Goal: Task Accomplishment & Management: Manage account settings

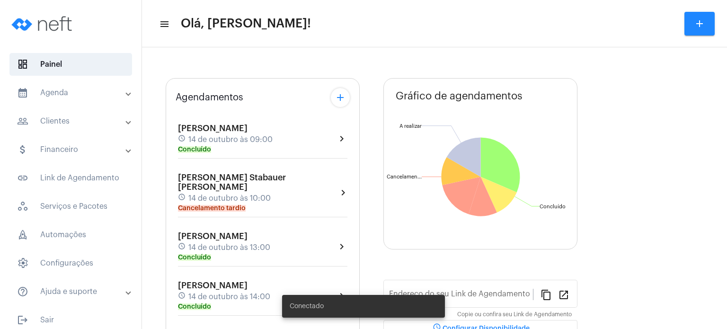
type input "[URL][DOMAIN_NAME]"
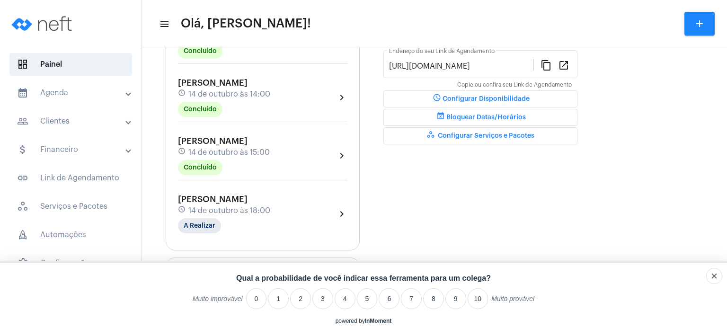
scroll to position [265, 0]
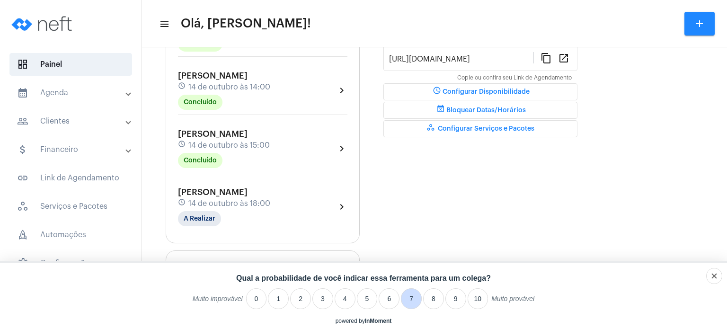
click at [411, 297] on li "7" at bounding box center [411, 298] width 21 height 21
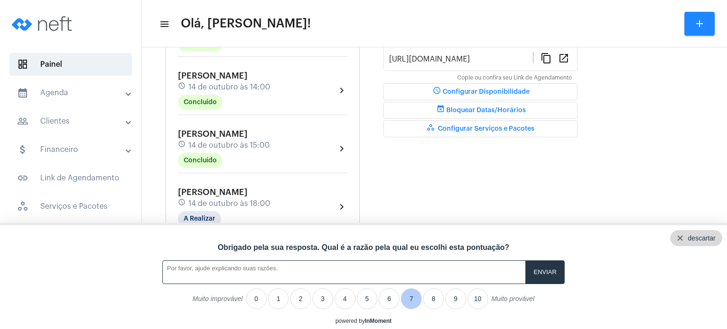
click at [714, 236] on div "descartar" at bounding box center [701, 238] width 27 height 8
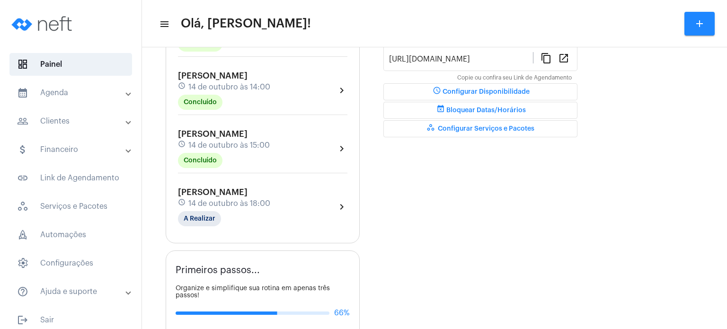
click at [218, 188] on span "[PERSON_NAME]" at bounding box center [213, 192] width 70 height 9
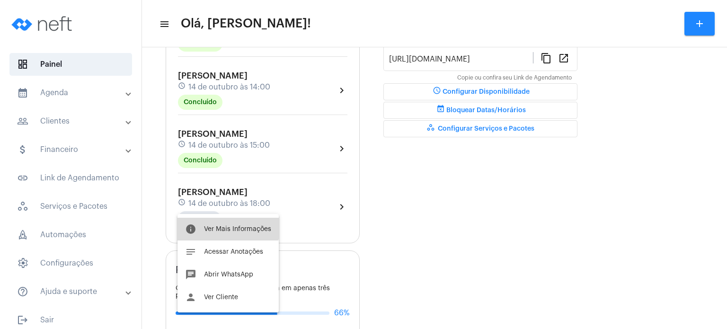
click at [216, 220] on button "info Ver Mais Informações" at bounding box center [228, 229] width 101 height 23
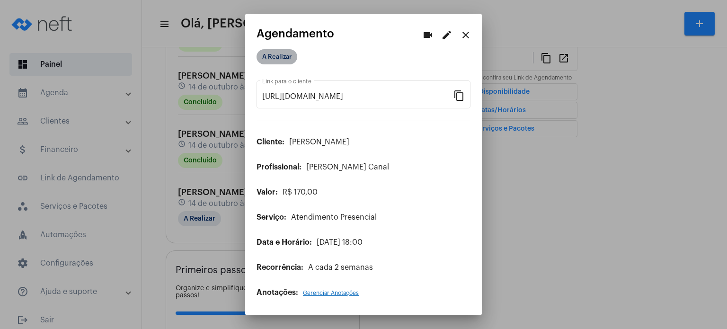
click at [285, 62] on mat-chip "A Realizar" at bounding box center [277, 56] width 41 height 15
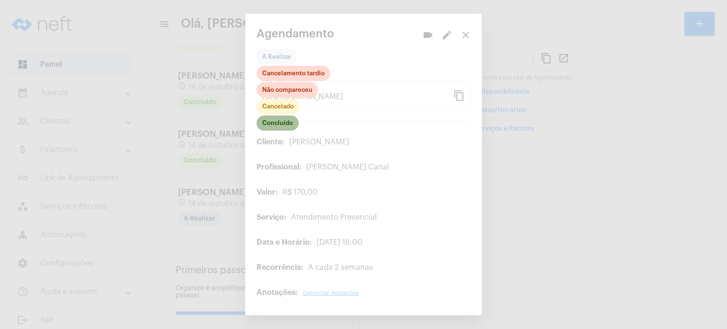
click at [277, 125] on mat-chip "Concluído" at bounding box center [278, 123] width 42 height 15
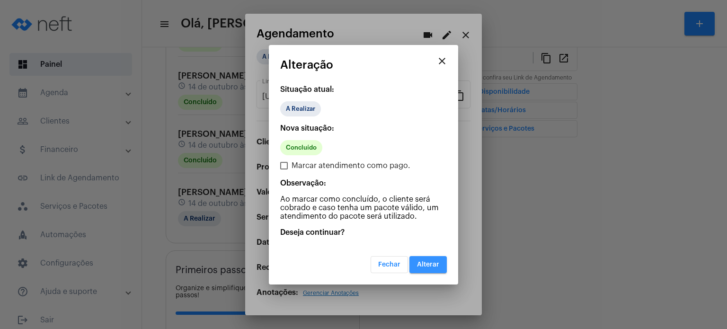
click at [423, 264] on span "Alterar" at bounding box center [428, 264] width 22 height 7
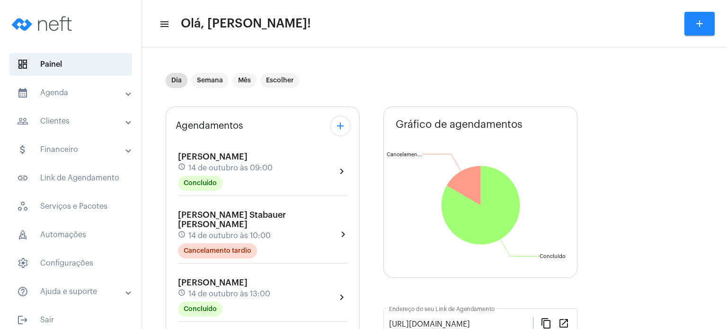
click at [170, 272] on div "Agendamentos add Arthur Daré Palhano schedule 14 de outubro às 09:00 Concluído …" at bounding box center [263, 308] width 194 height 402
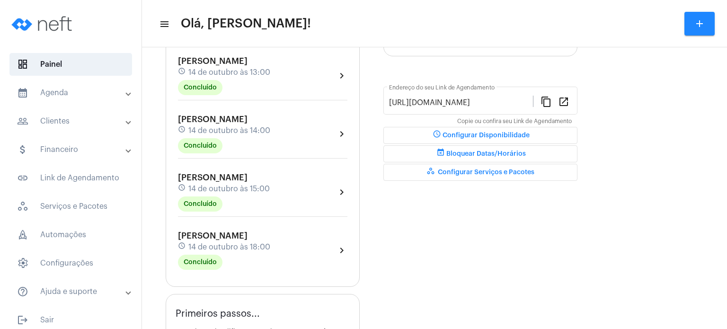
scroll to position [227, 0]
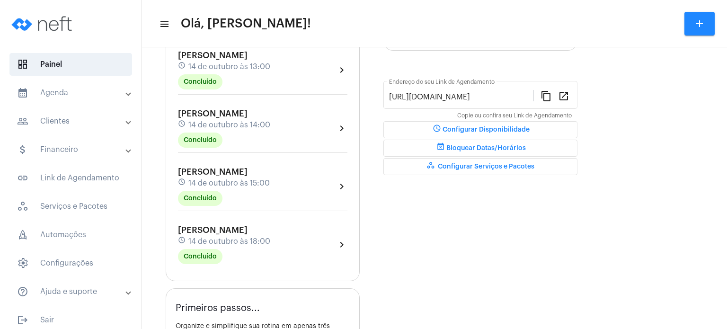
click at [199, 226] on span "[PERSON_NAME]" at bounding box center [213, 230] width 70 height 9
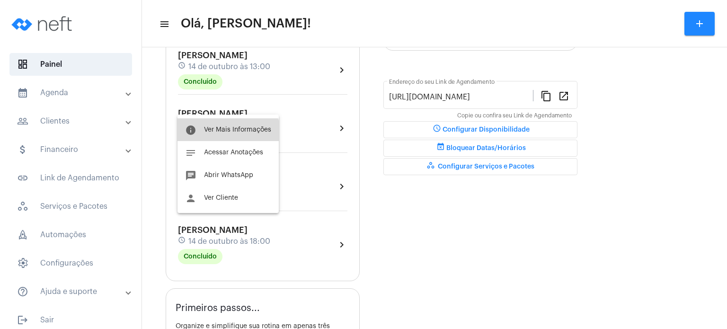
click at [226, 131] on span "Ver Mais Informações" at bounding box center [237, 129] width 67 height 7
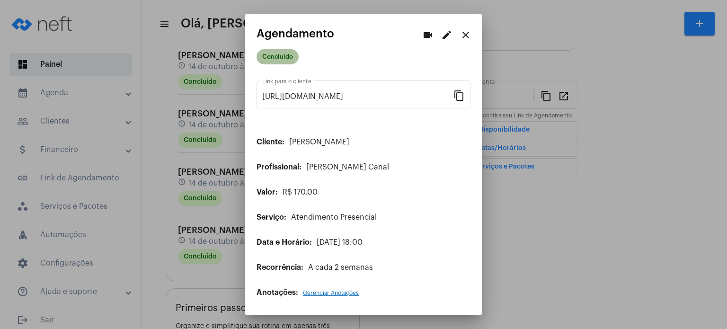
click at [273, 58] on mat-chip "Concluído" at bounding box center [278, 56] width 42 height 15
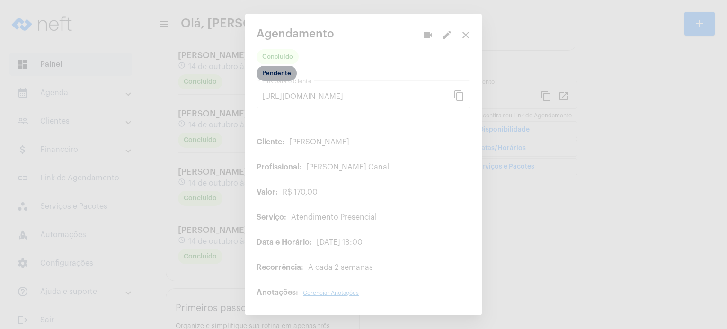
click at [268, 72] on mat-chip "Pendente" at bounding box center [277, 73] width 40 height 15
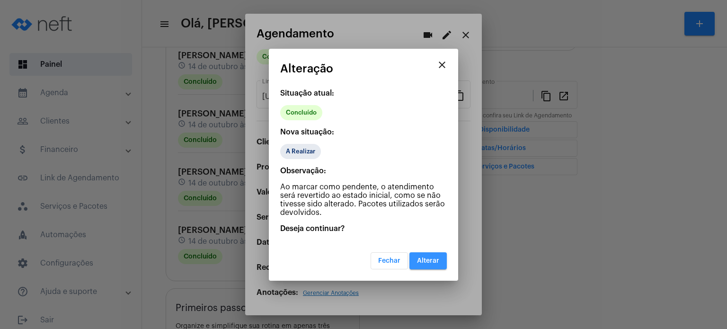
click at [434, 259] on span "Alterar" at bounding box center [428, 261] width 22 height 7
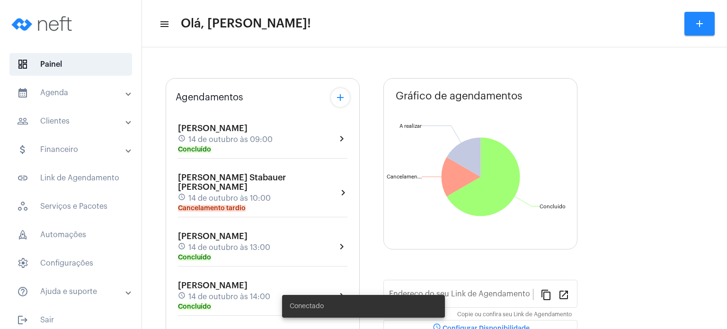
type input "[URL][DOMAIN_NAME]"
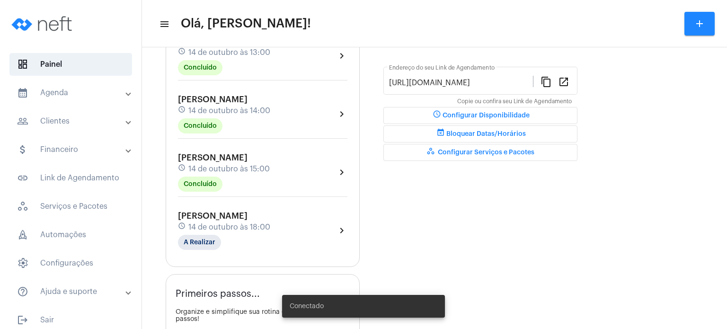
scroll to position [285, 0]
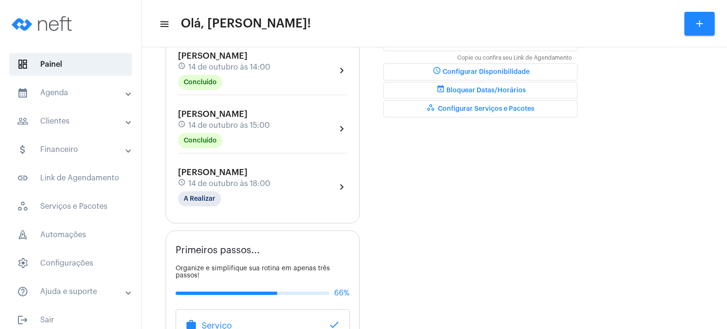
click at [261, 168] on div "[PERSON_NAME] Fim schedule 14 de outubro às 18:00 A Realizar" at bounding box center [224, 187] width 92 height 39
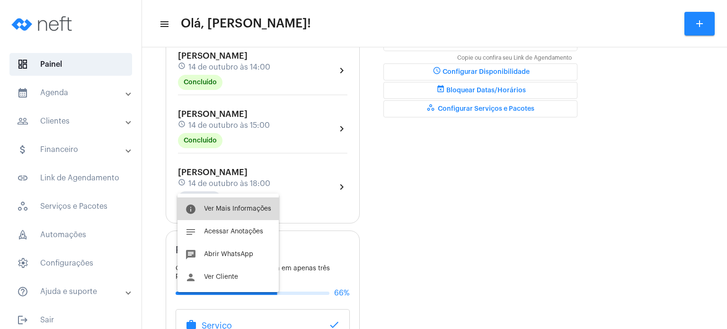
click at [239, 215] on button "info Ver Mais Informações" at bounding box center [228, 208] width 101 height 23
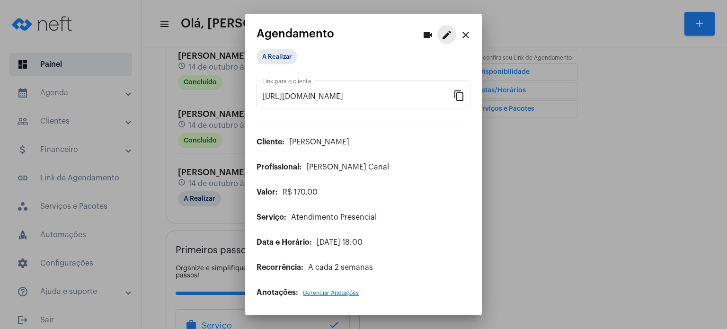
click at [451, 32] on mat-icon "edit" at bounding box center [446, 34] width 11 height 11
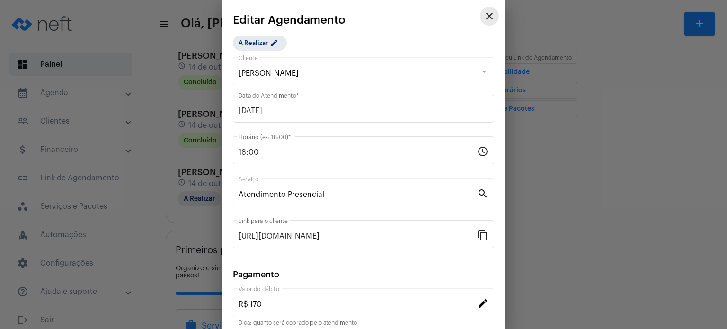
click at [484, 15] on mat-icon "close" at bounding box center [489, 15] width 11 height 11
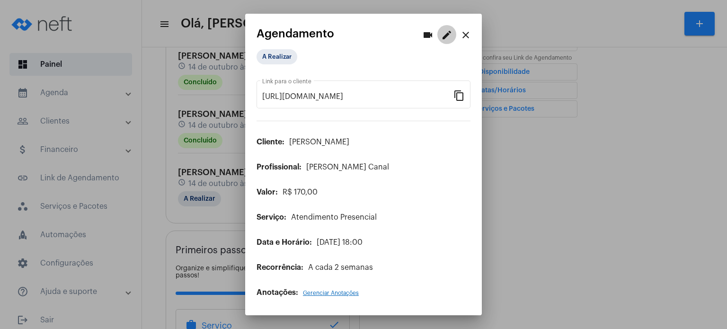
click at [445, 36] on mat-icon "edit" at bounding box center [446, 34] width 11 height 11
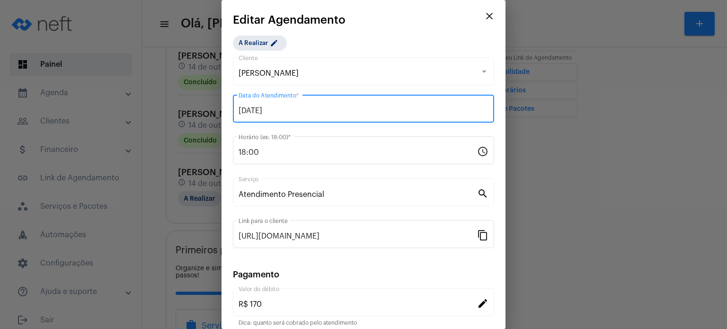
click at [440, 112] on input "[DATE]" at bounding box center [364, 111] width 250 height 9
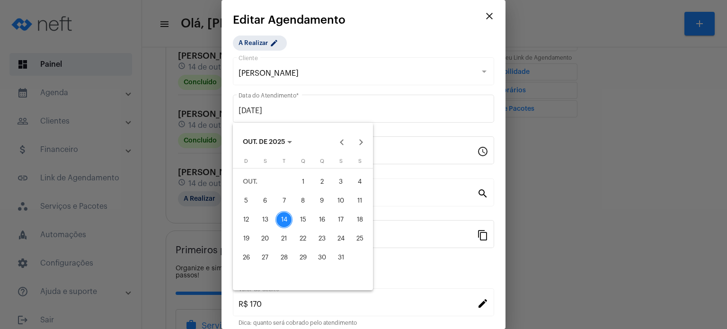
click at [339, 220] on div "17" at bounding box center [340, 219] width 17 height 17
type input "[DATE]"
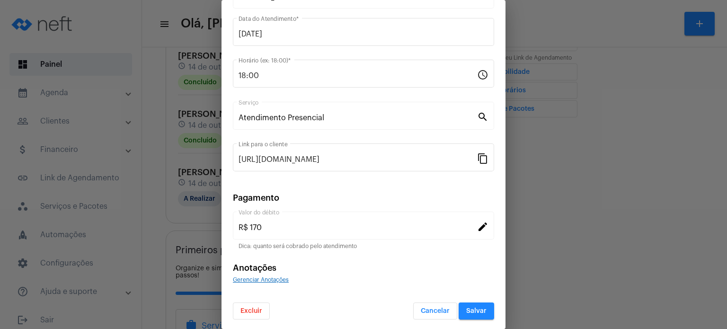
scroll to position [77, 0]
click at [466, 307] on span "Salvar" at bounding box center [476, 310] width 20 height 7
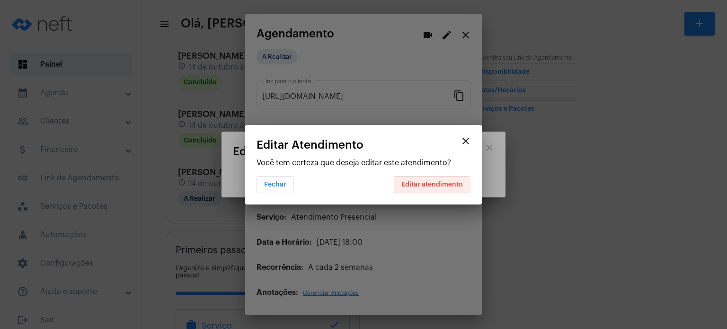
click at [404, 185] on span "Editar atendimento" at bounding box center [433, 184] width 62 height 7
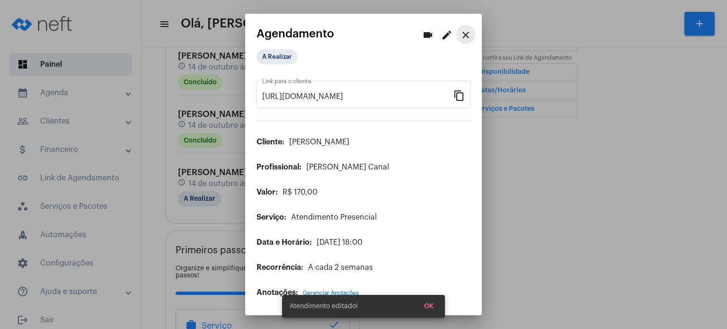
click at [464, 36] on mat-icon "close" at bounding box center [465, 34] width 11 height 11
